Goal: Task Accomplishment & Management: Complete application form

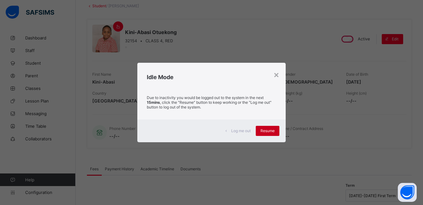
scroll to position [38, 0]
click at [272, 130] on span "Resume" at bounding box center [268, 130] width 14 height 5
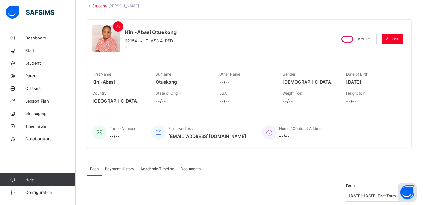
click at [102, 40] on div at bounding box center [106, 39] width 28 height 28
click at [118, 26] on icon at bounding box center [118, 26] width 5 height 5
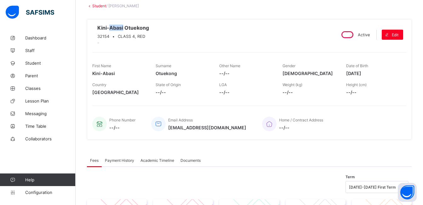
click at [118, 26] on span "Kini-Abasi Otuekong" at bounding box center [123, 28] width 52 height 6
drag, startPoint x: 118, startPoint y: 26, endPoint x: 147, endPoint y: 14, distance: 30.8
click at [147, 14] on div "× Delete Document This action would delete the document with name: from the sys…" at bounding box center [250, 201] width 348 height 414
click at [120, 26] on span "Kini-Abasi Otuekong" at bounding box center [123, 28] width 52 height 6
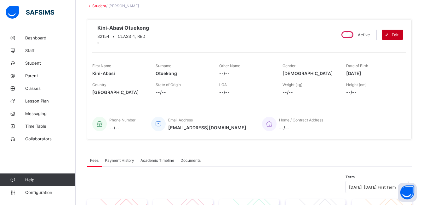
click at [390, 33] on icon at bounding box center [387, 35] width 5 height 4
select select "**"
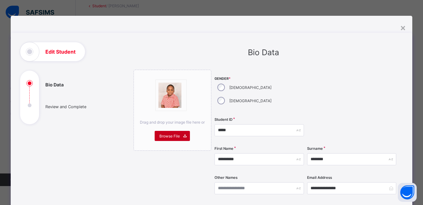
click at [173, 136] on span "Browse File" at bounding box center [169, 136] width 20 height 5
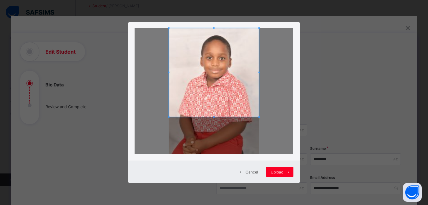
click at [214, 118] on span at bounding box center [214, 117] width 2 height 2
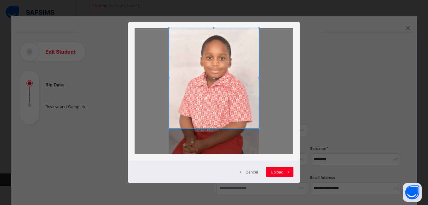
click at [205, 128] on div at bounding box center [214, 78] width 90 height 100
click at [279, 168] on div "Upload" at bounding box center [279, 172] width 27 height 10
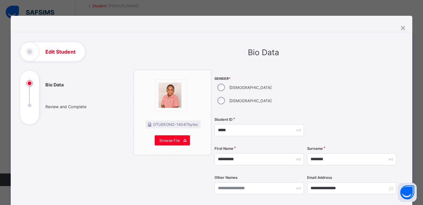
click at [269, 124] on div "Student ID *****" at bounding box center [259, 130] width 89 height 26
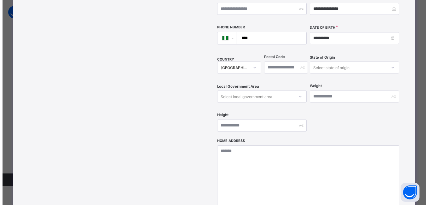
scroll to position [271, 0]
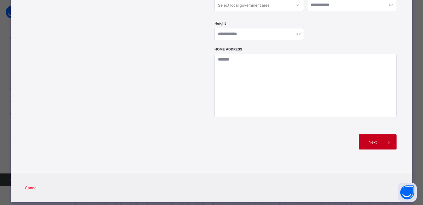
click at [378, 140] on span "Next" at bounding box center [373, 142] width 18 height 5
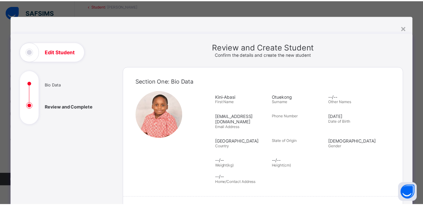
scroll to position [121, 0]
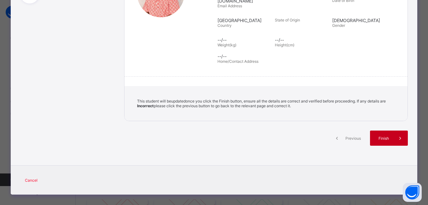
click at [385, 130] on div "Finish" at bounding box center [389, 137] width 38 height 15
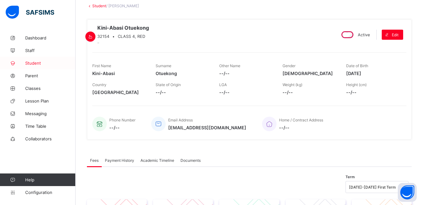
click at [40, 61] on span "Student" at bounding box center [50, 63] width 50 height 5
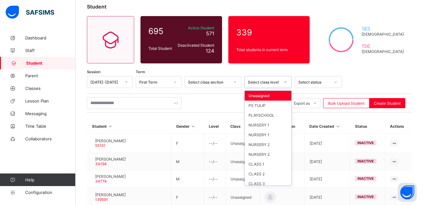
click at [286, 82] on icon at bounding box center [286, 82] width 4 height 6
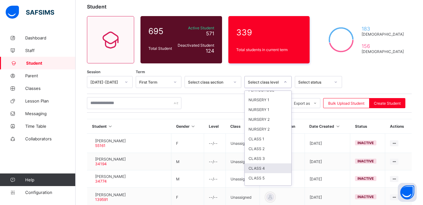
click at [275, 169] on div "CLASS 4" at bounding box center [268, 168] width 47 height 10
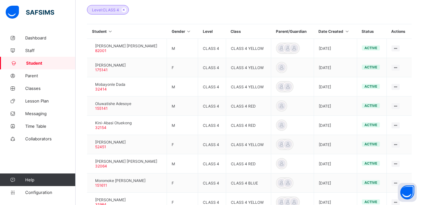
scroll to position [164, 0]
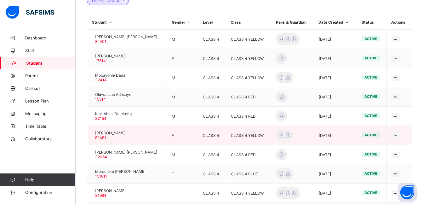
click at [120, 133] on span "[PERSON_NAME]" at bounding box center [110, 132] width 31 height 5
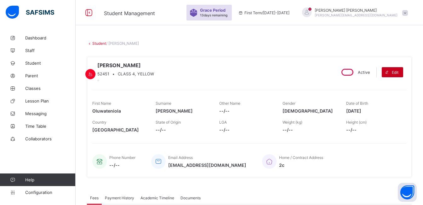
click at [399, 75] on span "Edit" at bounding box center [395, 72] width 7 height 5
select select "**"
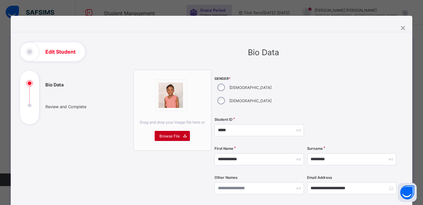
click at [172, 134] on span "Browse File" at bounding box center [169, 136] width 20 height 5
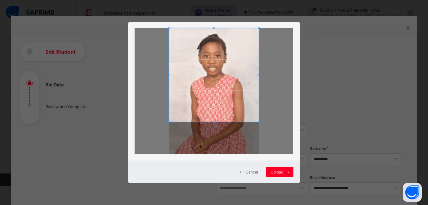
click at [204, 121] on div at bounding box center [214, 75] width 90 height 94
click at [275, 170] on span "Upload" at bounding box center [277, 172] width 13 height 5
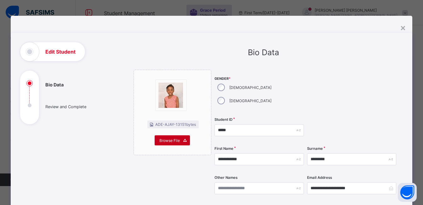
click at [166, 144] on div "Browse File" at bounding box center [172, 140] width 35 height 10
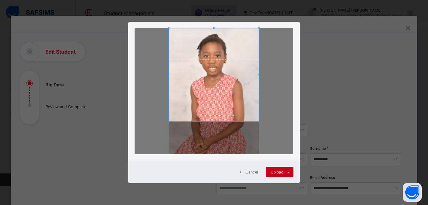
click at [277, 172] on span "Upload" at bounding box center [277, 172] width 13 height 5
